Goal: Transaction & Acquisition: Purchase product/service

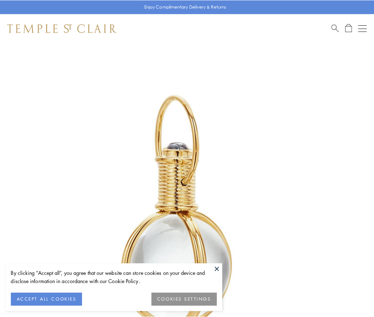
scroll to position [186, 0]
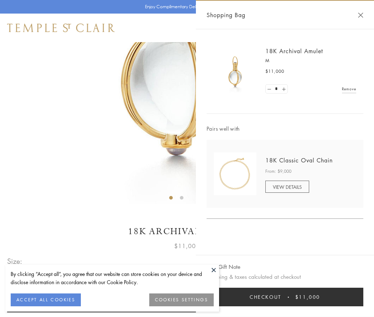
click at [285, 297] on button "Checkout $11,000" at bounding box center [285, 296] width 157 height 19
